Goal: Find contact information: Find contact information

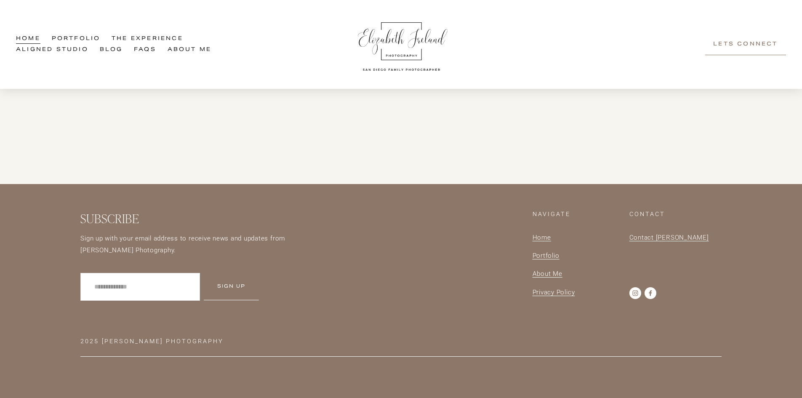
scroll to position [2614, 0]
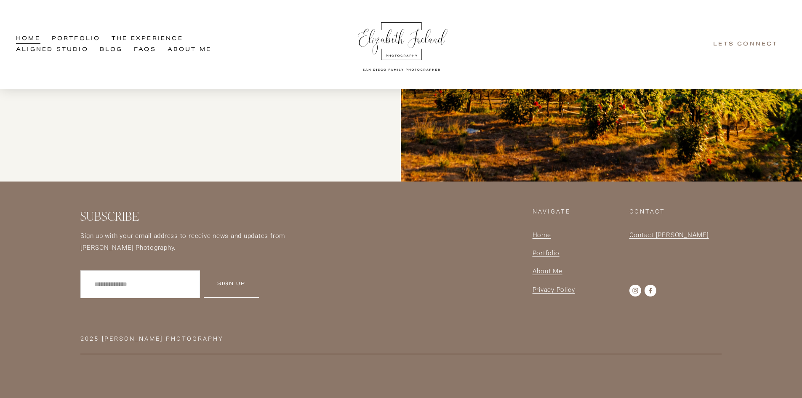
click at [176, 48] on link "About Me" at bounding box center [189, 49] width 44 height 11
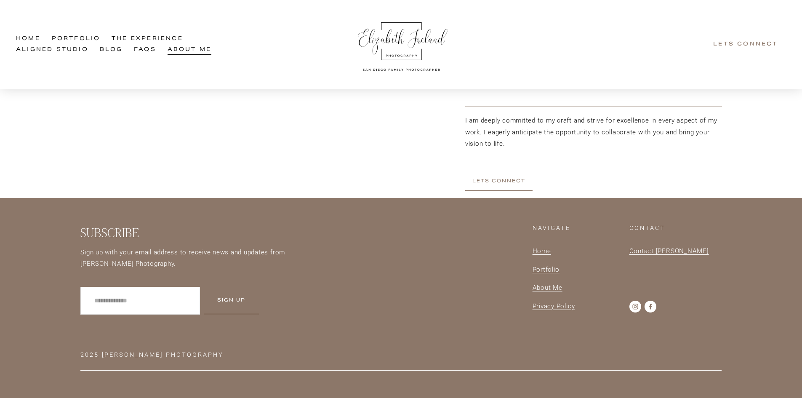
scroll to position [1149, 0]
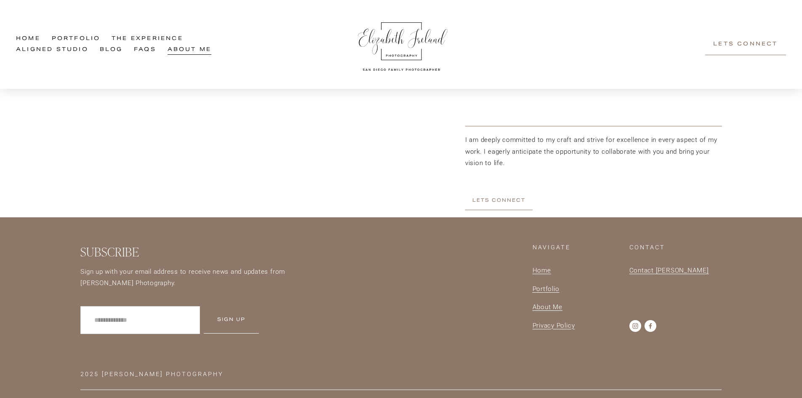
click at [656, 276] on link "Contact [PERSON_NAME]" at bounding box center [669, 270] width 80 height 11
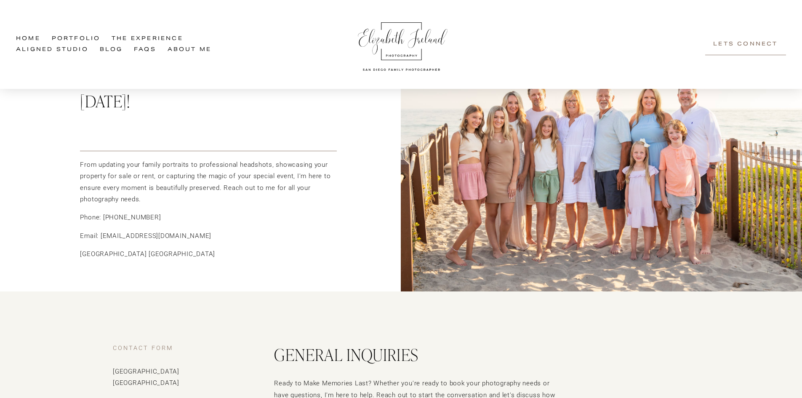
scroll to position [126, 0]
